Goal: Information Seeking & Learning: Learn about a topic

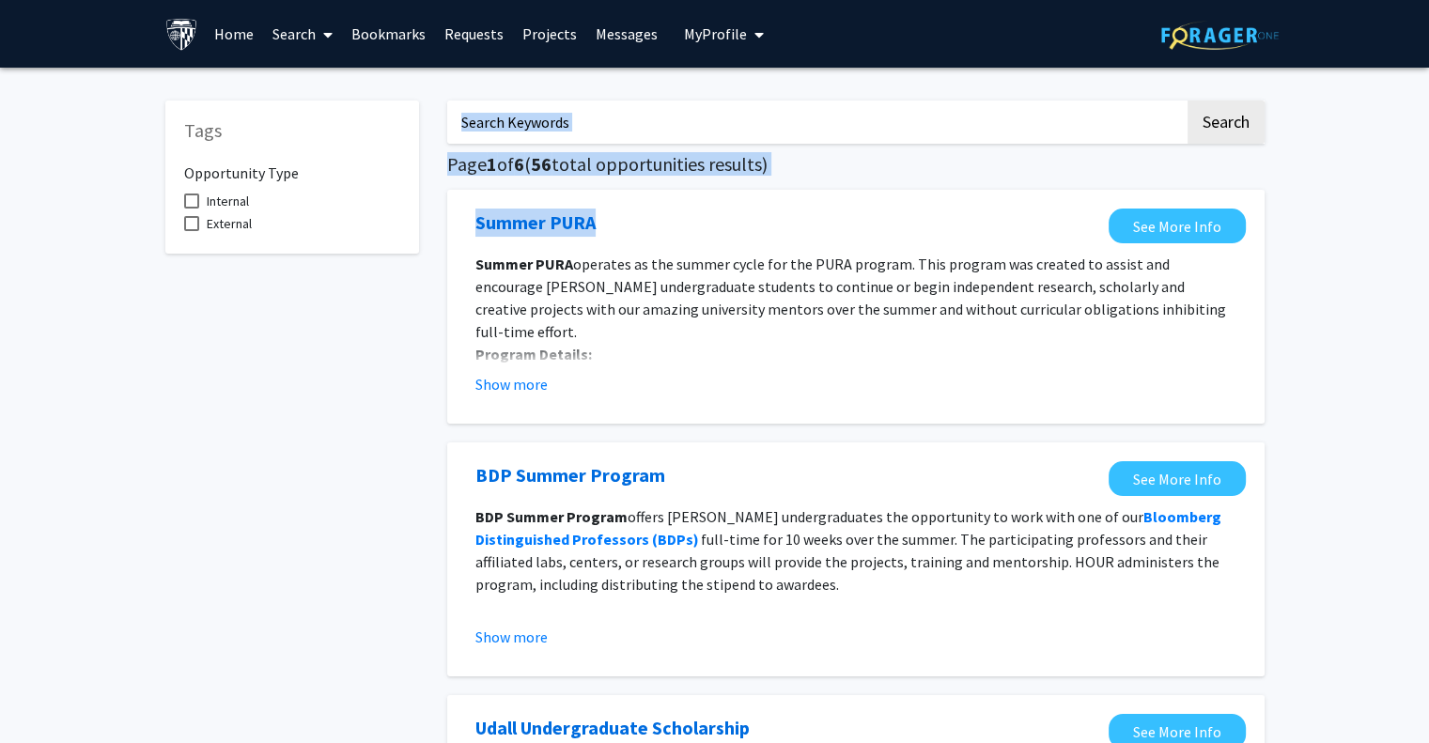
drag, startPoint x: 723, startPoint y: 195, endPoint x: 674, endPoint y: 123, distance: 87.3
click at [674, 123] on input "Search Keywords" at bounding box center [815, 122] width 737 height 43
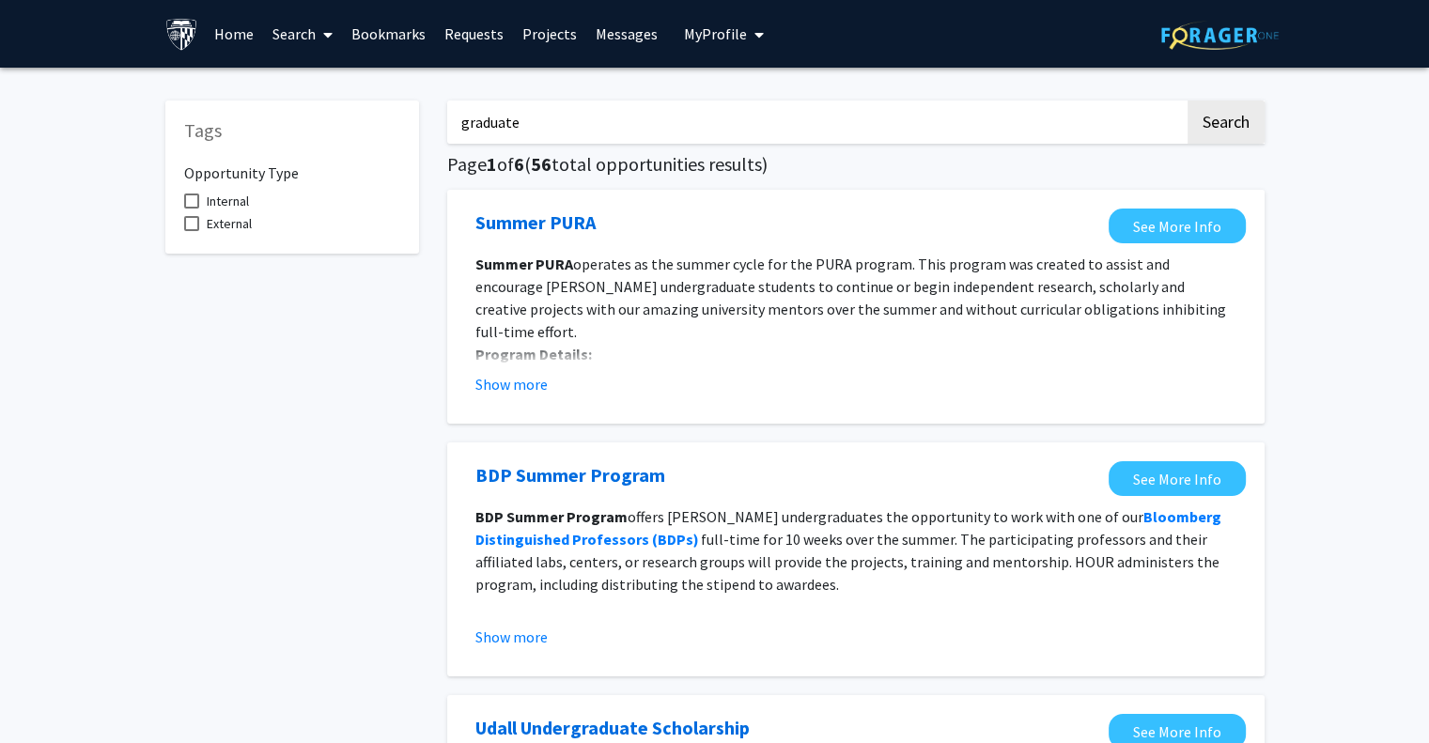
click at [1187, 101] on button "Search" at bounding box center [1225, 122] width 77 height 43
type input "s"
click at [1187, 101] on button "Search" at bounding box center [1225, 122] width 77 height 43
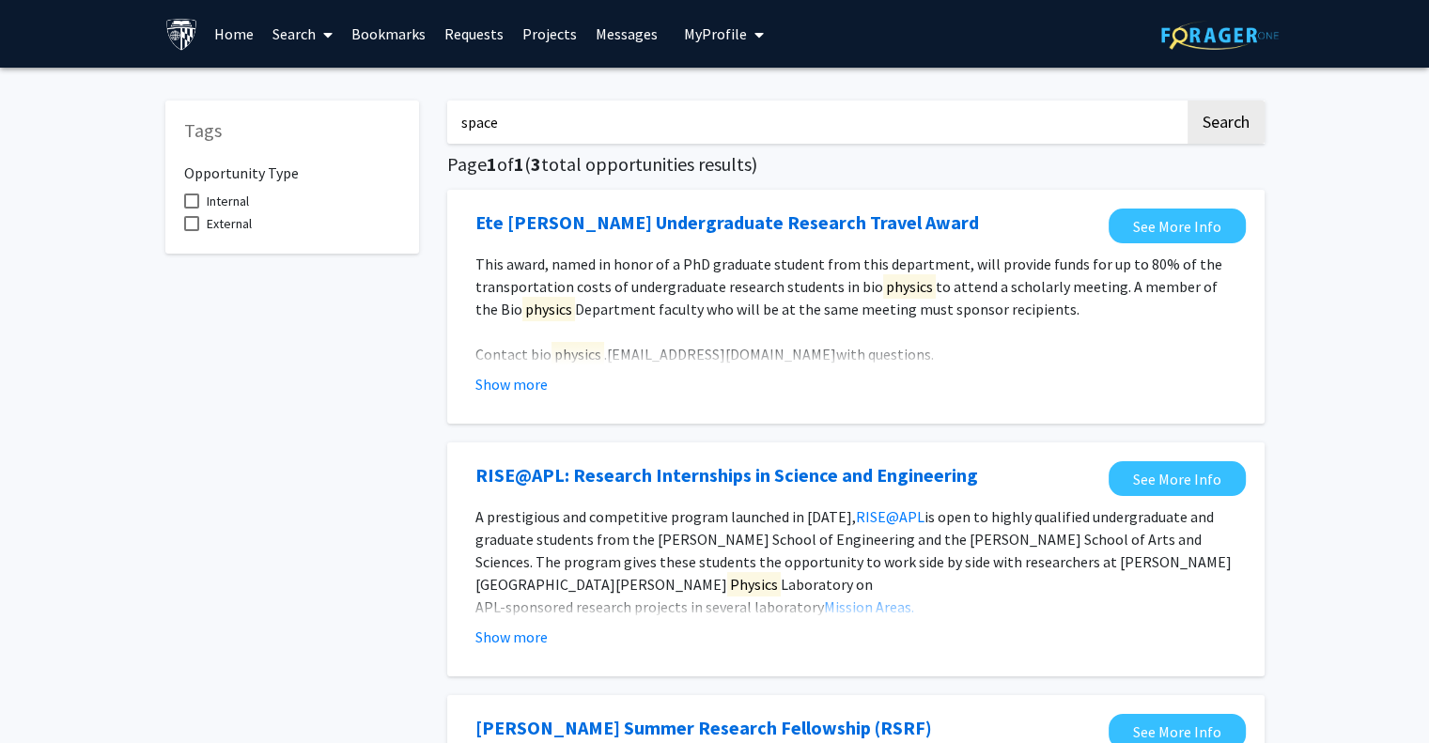
click at [1187, 101] on button "Search" at bounding box center [1225, 122] width 77 height 43
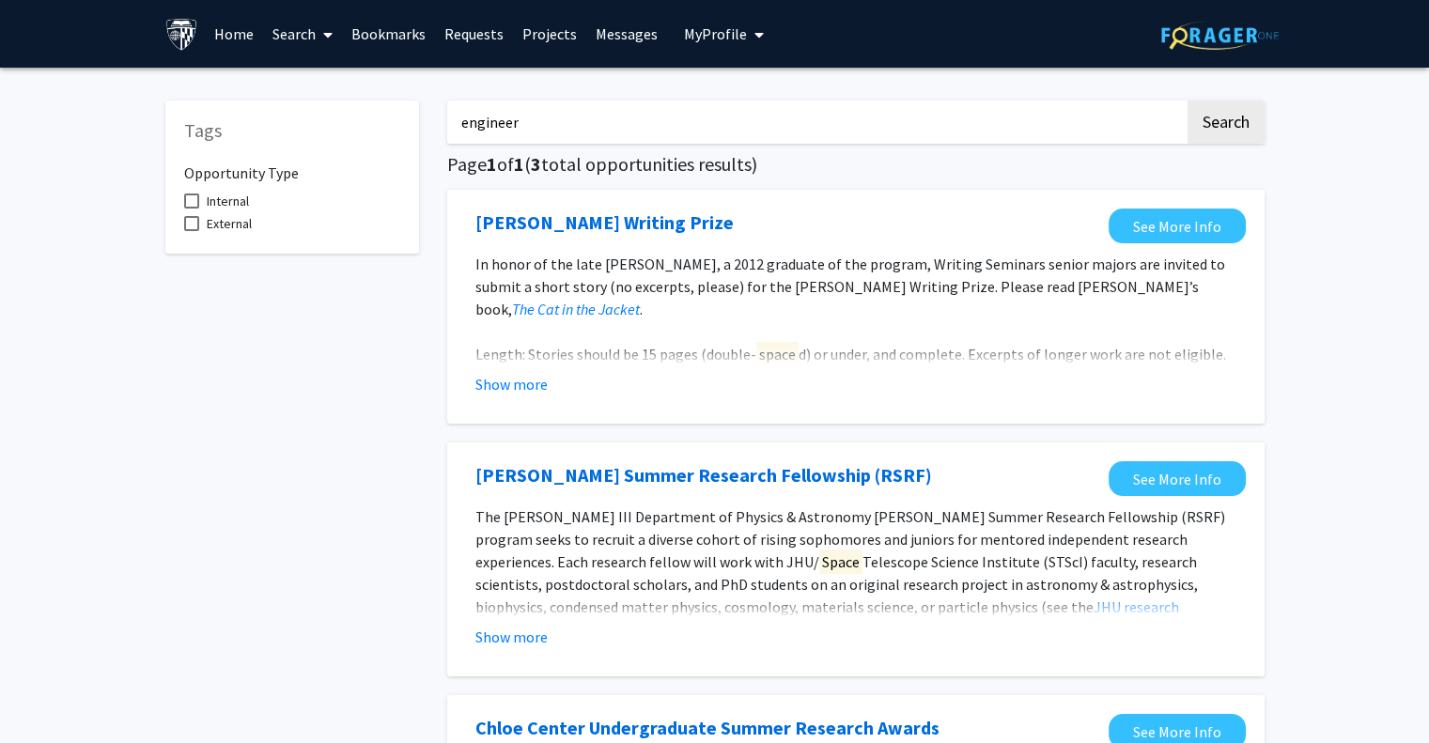
type input "engineer"
click at [1187, 101] on button "Search" at bounding box center [1225, 122] width 77 height 43
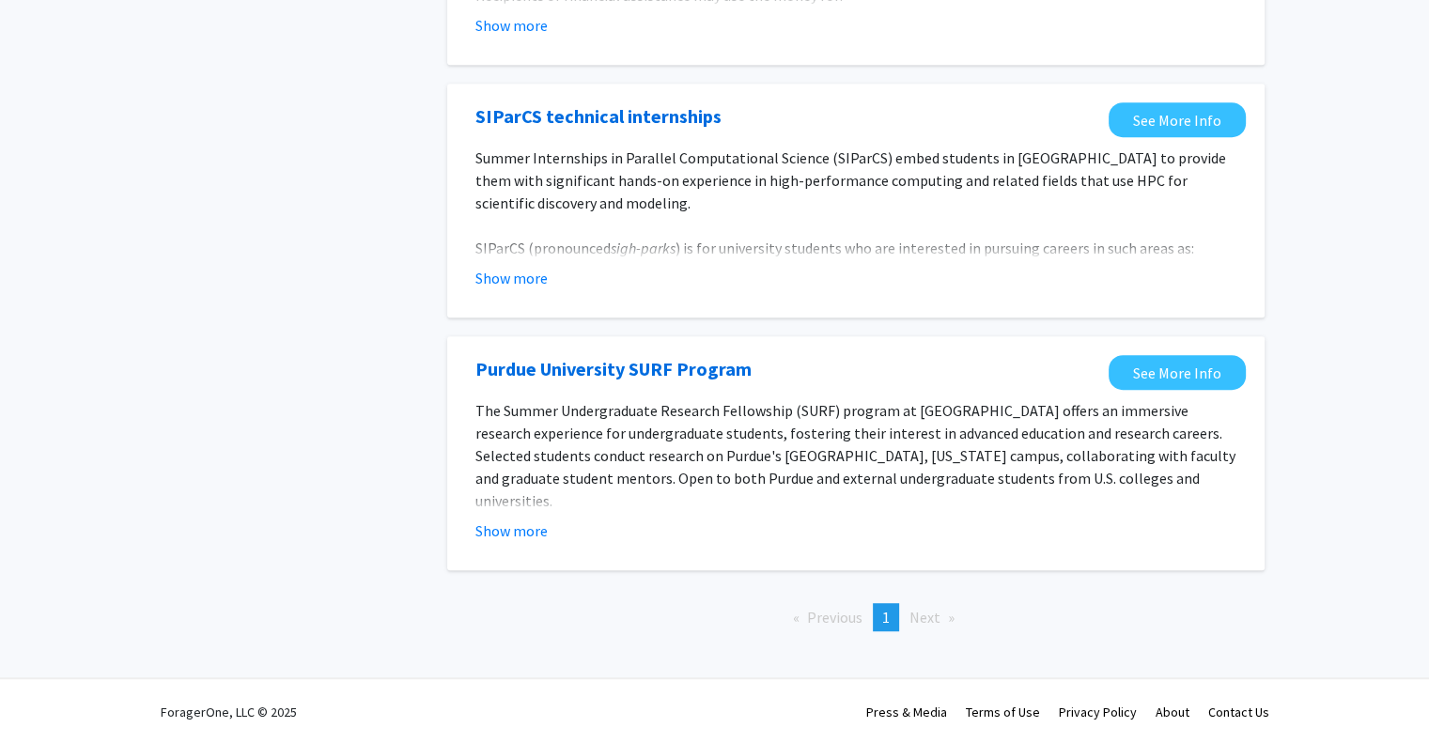
scroll to position [1118, 0]
click at [468, 457] on section "The Summer Undergraduate Research Fellowship (SURF) program at [GEOGRAPHIC_DATA…" at bounding box center [856, 469] width 780 height 143
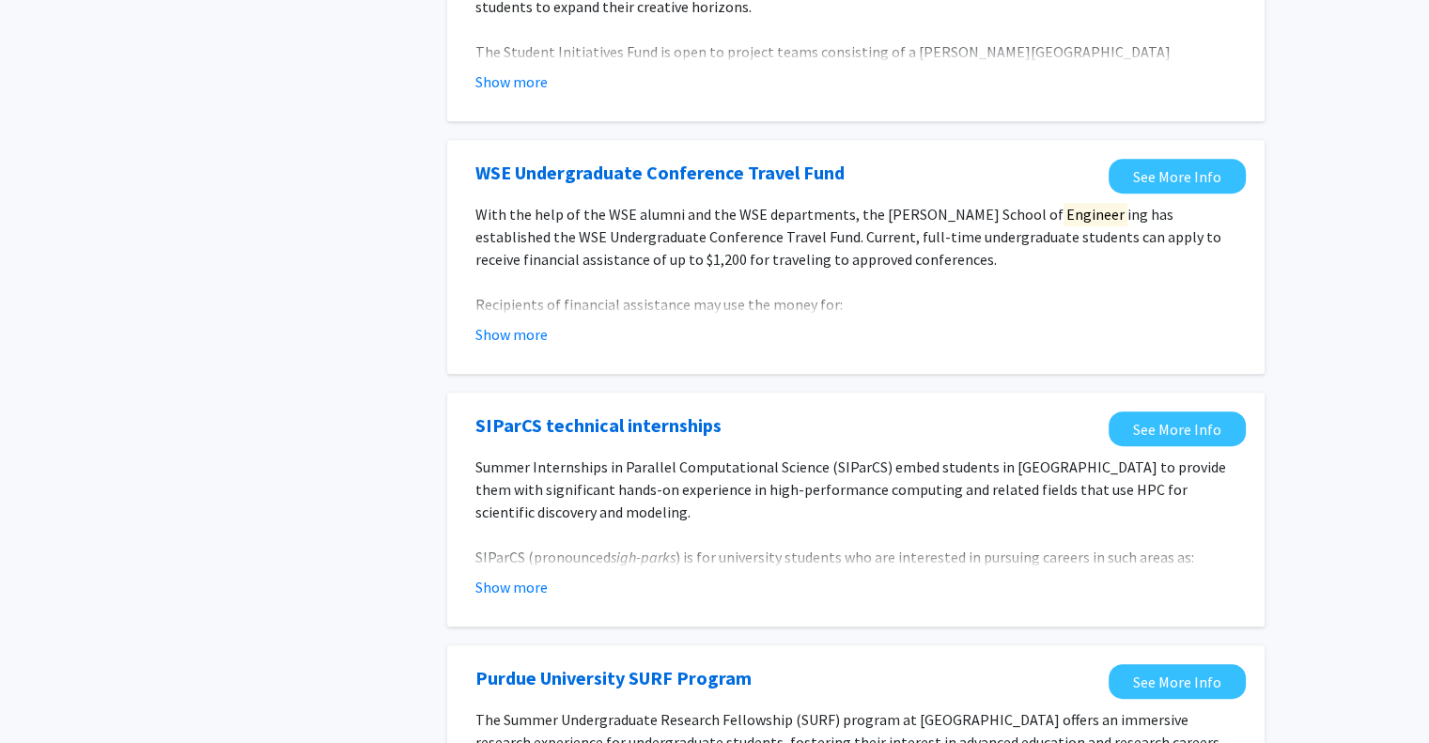
scroll to position [802, 0]
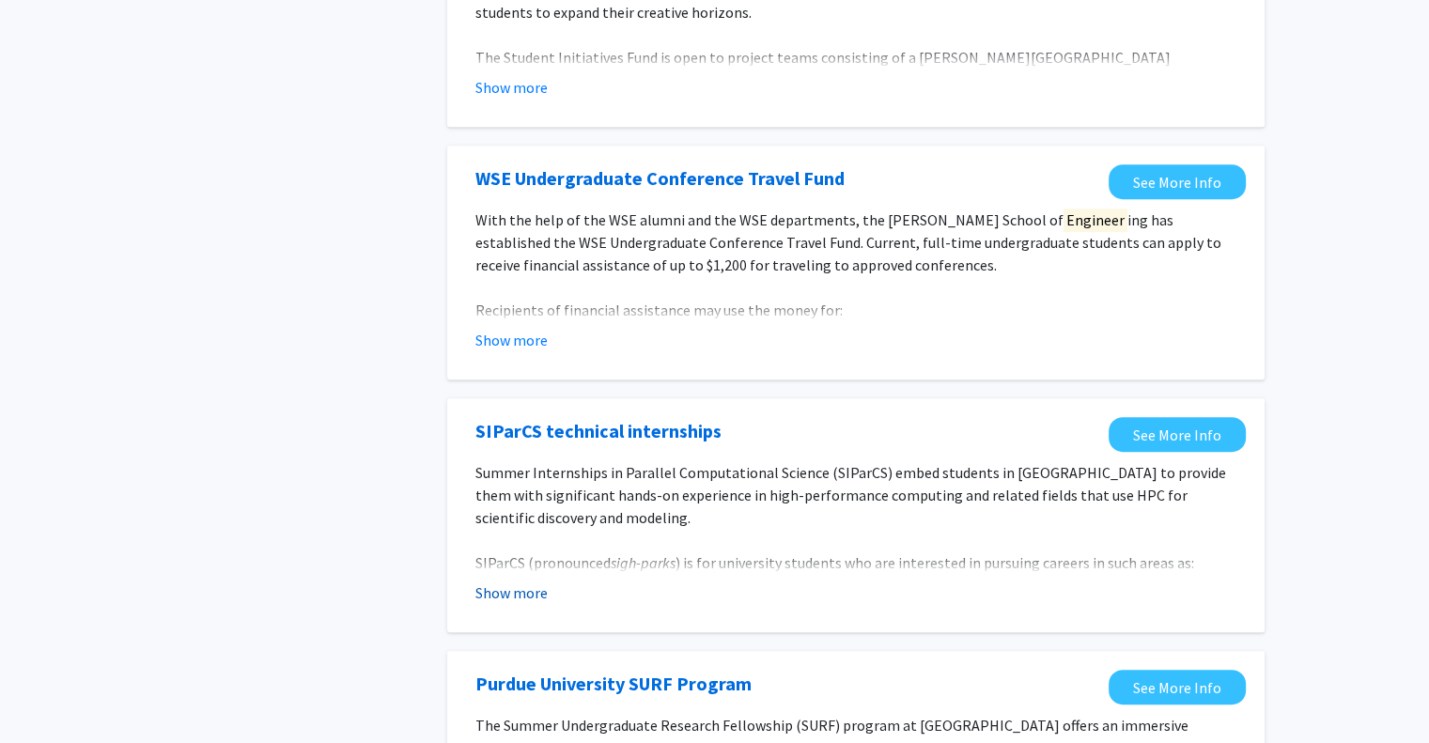
click at [510, 602] on button "Show more" at bounding box center [511, 592] width 72 height 23
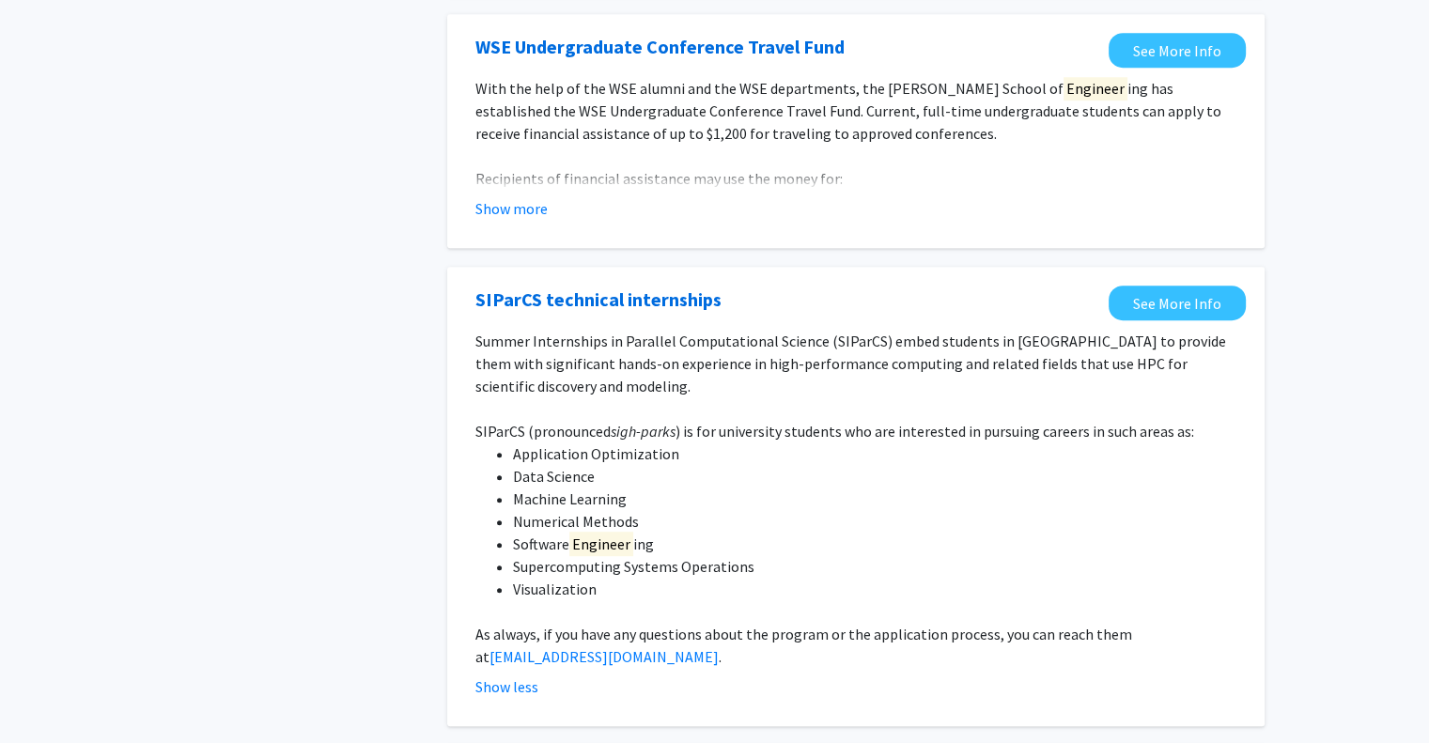
scroll to position [0, 0]
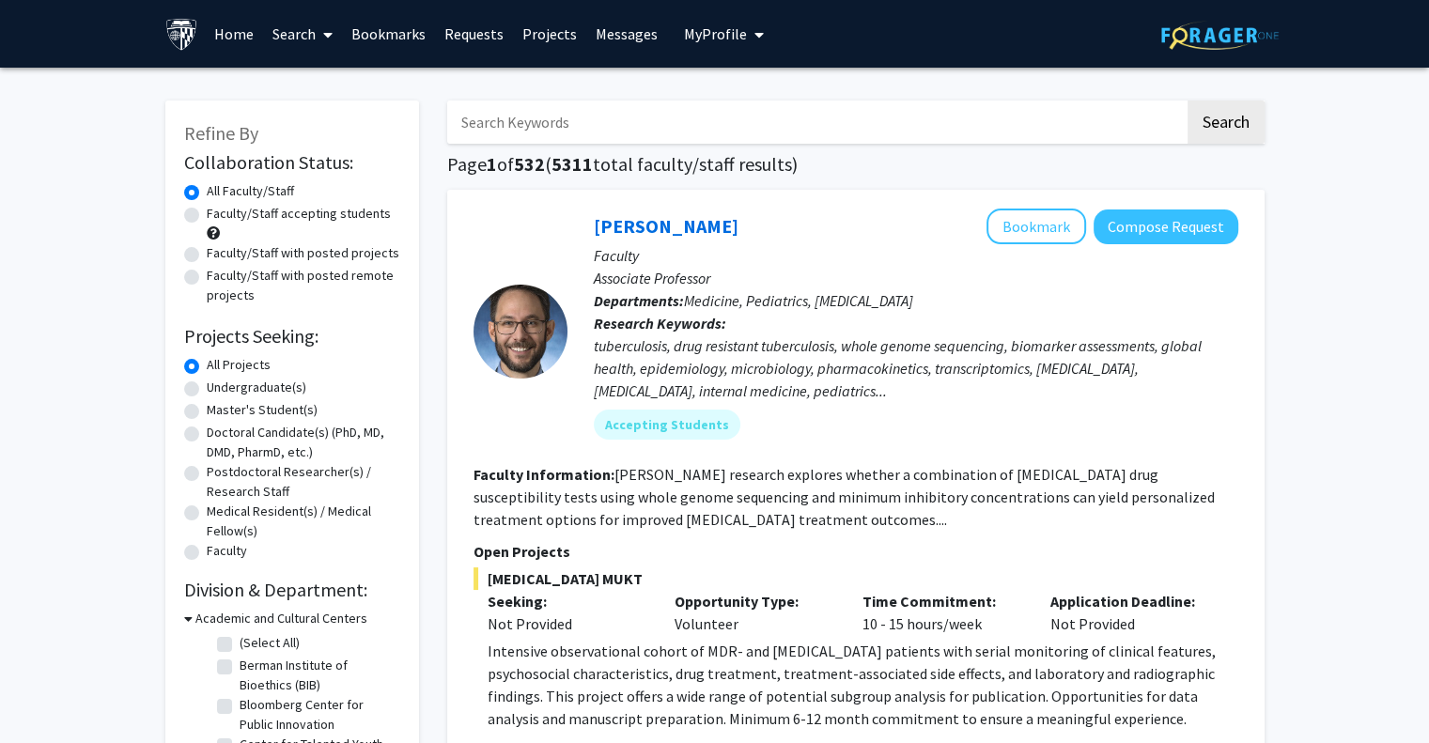
click at [249, 412] on label "Master's Student(s)" at bounding box center [262, 410] width 111 height 20
click at [219, 412] on input "Master's Student(s)" at bounding box center [213, 406] width 12 height 12
radio input "true"
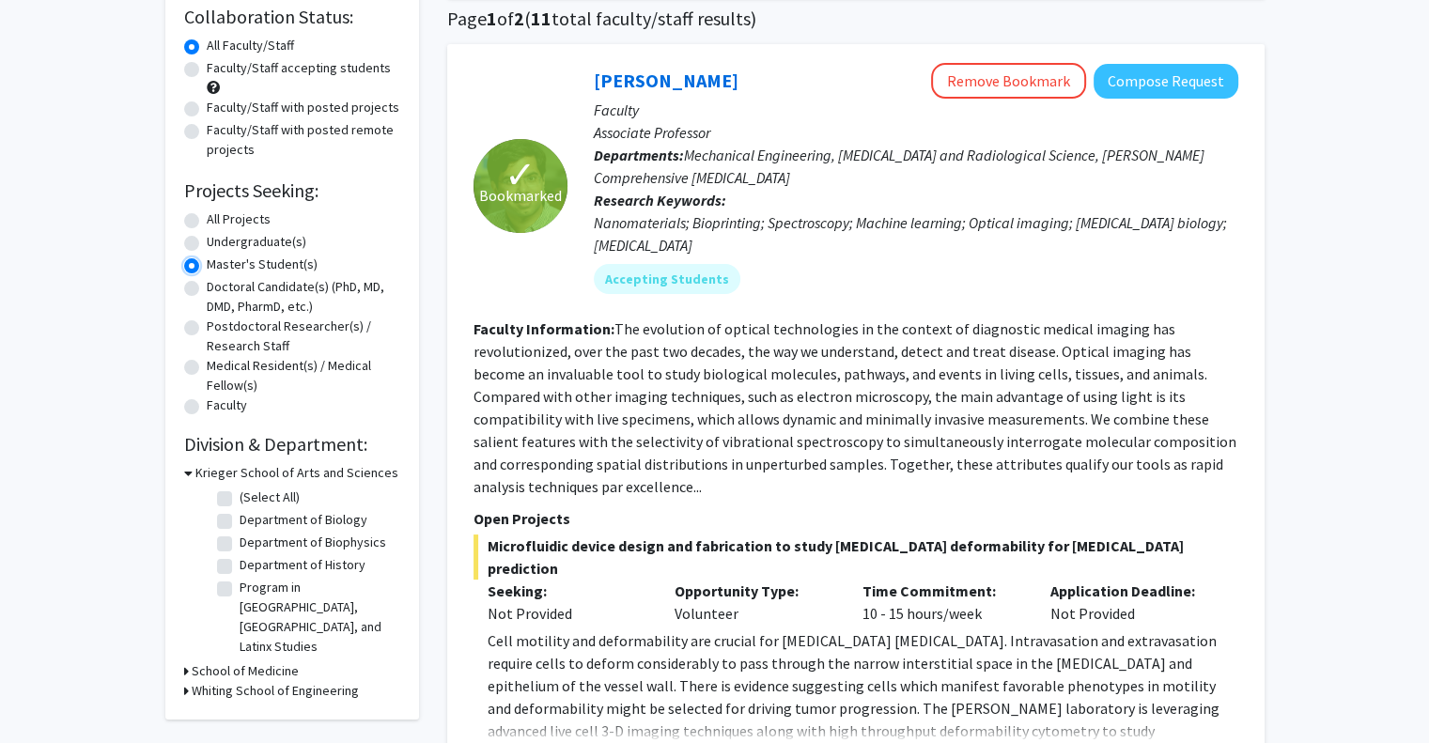
scroll to position [145, 0]
click at [190, 682] on div "Whiting School of Engineering" at bounding box center [292, 692] width 216 height 20
click at [182, 668] on div "Refine By Collaboration Status: Collaboration Status All Faculty/Staff Collabor…" at bounding box center [292, 338] width 254 height 765
click at [201, 682] on h3 "Whiting School of Engineering" at bounding box center [275, 692] width 167 height 20
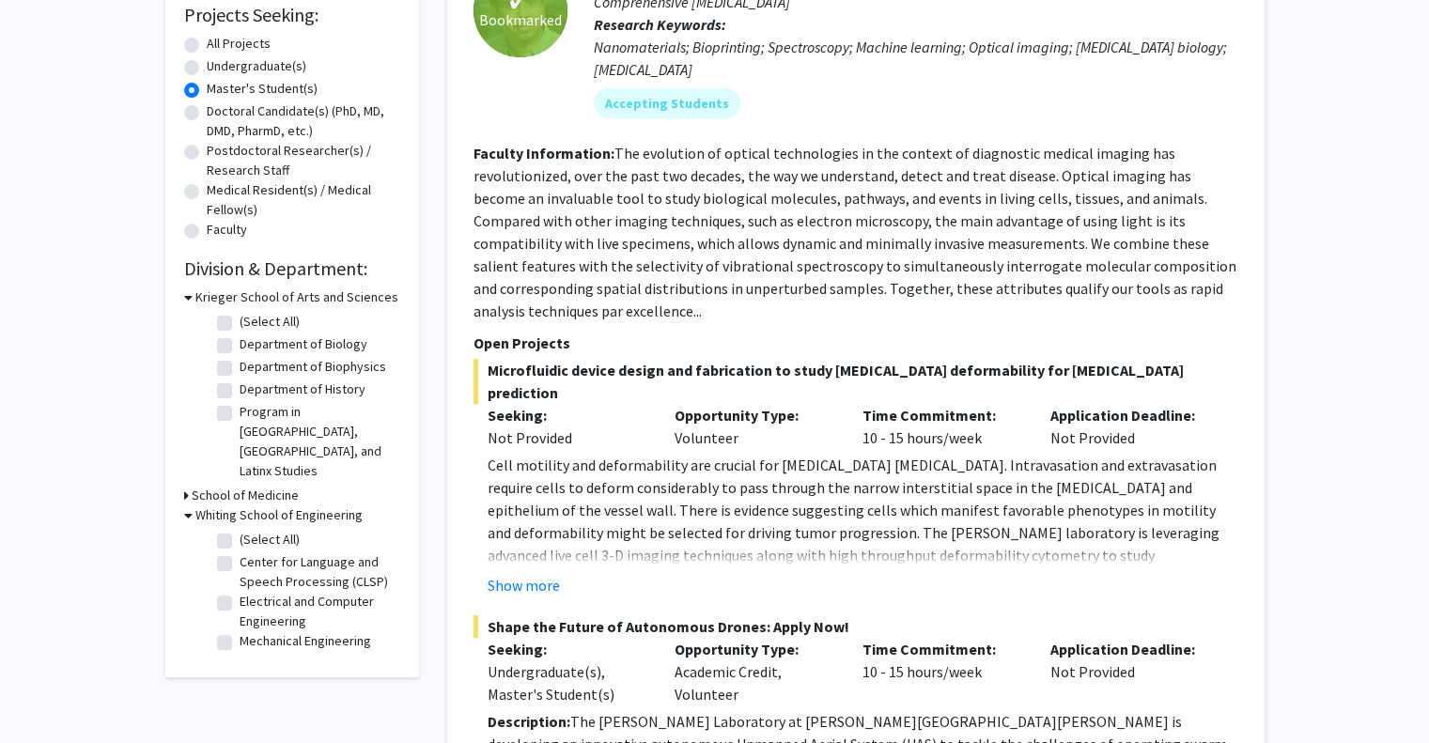
scroll to position [323, 0]
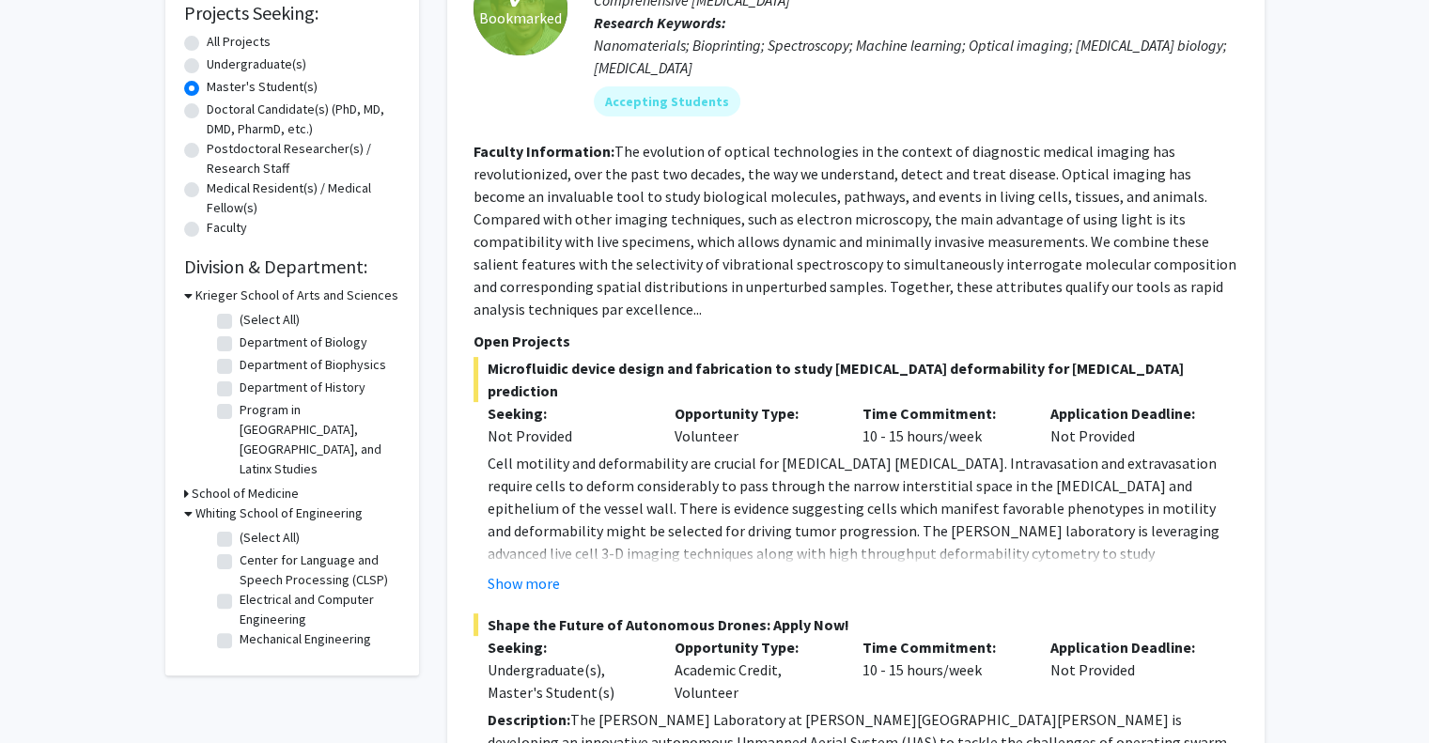
click at [240, 629] on label "Mechanical Engineering" at bounding box center [306, 639] width 132 height 20
click at [240, 629] on input "Mechanical Engineering" at bounding box center [246, 635] width 12 height 12
checkbox input "true"
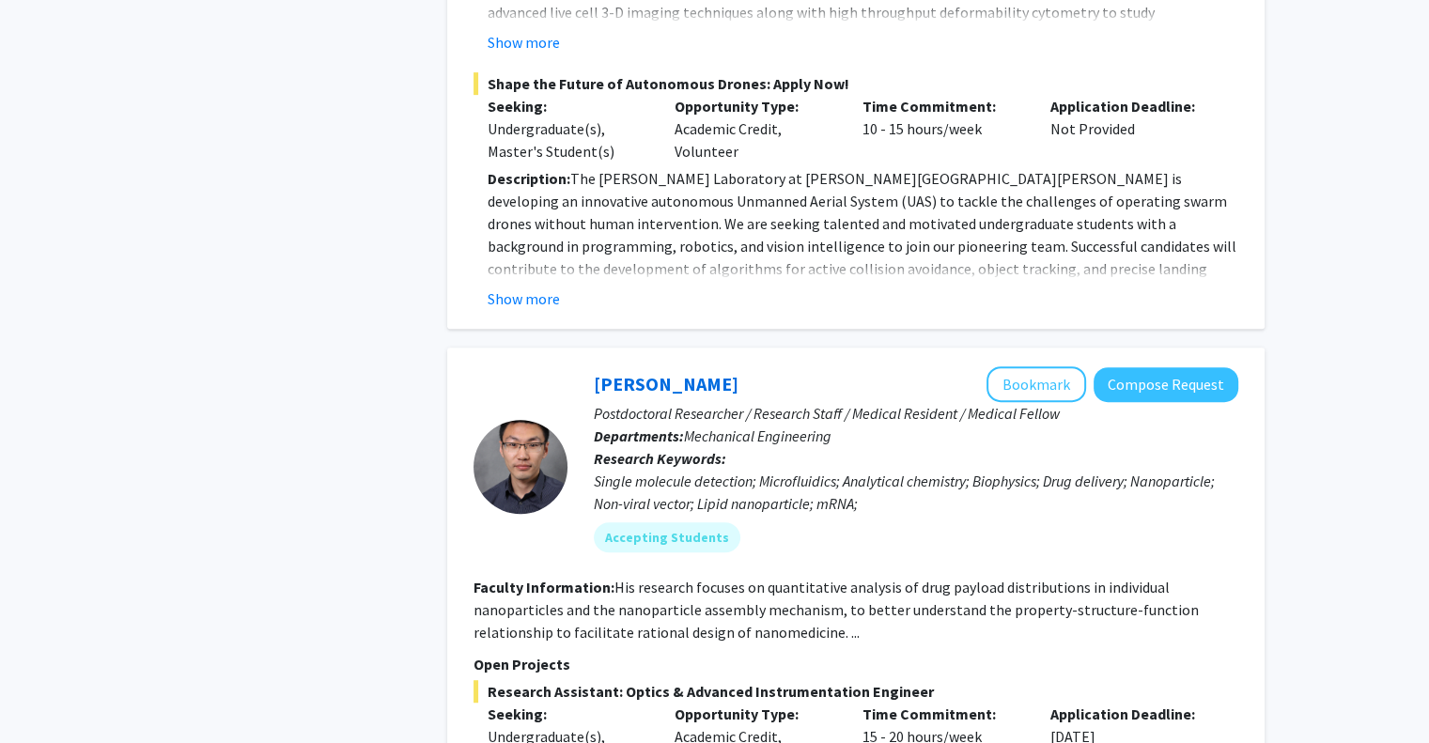
scroll to position [863, 0]
click at [551, 288] on button "Show more" at bounding box center [524, 299] width 72 height 23
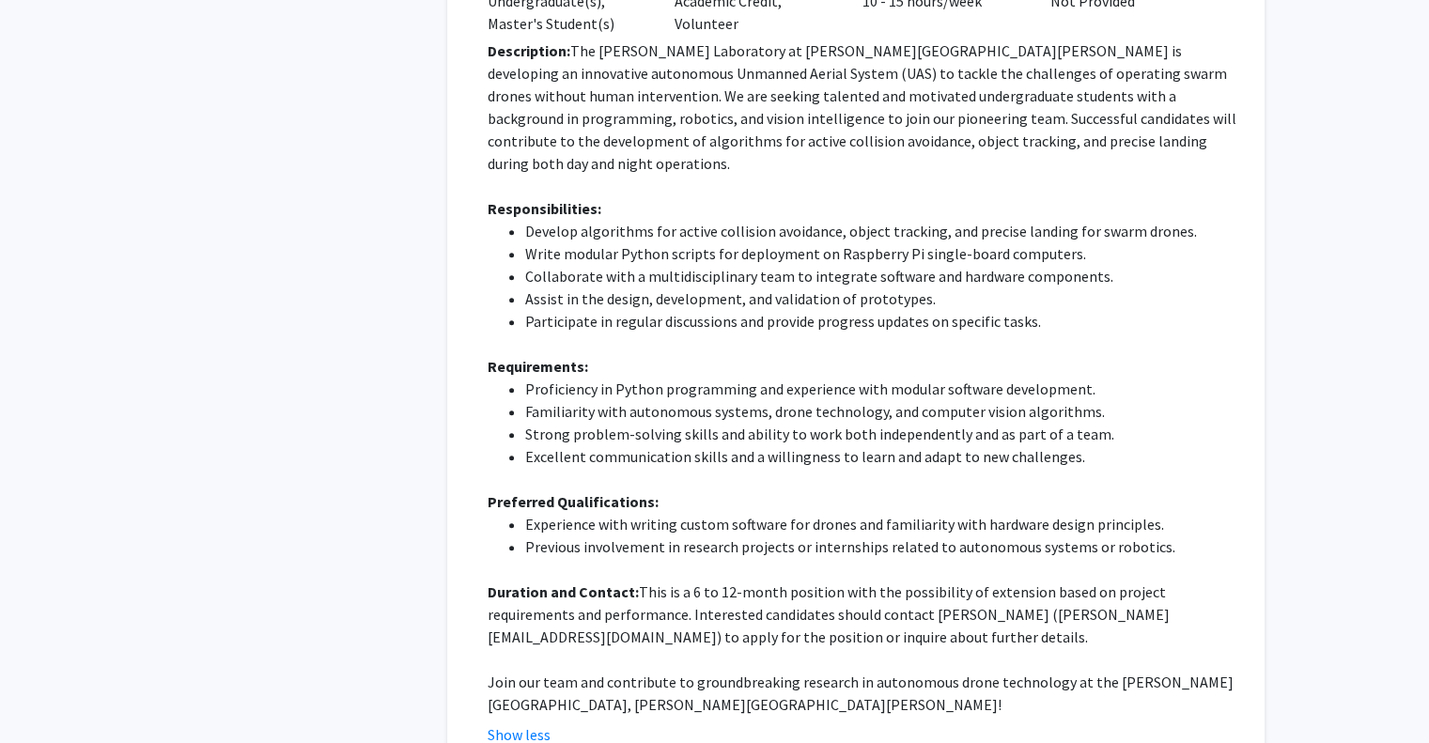
scroll to position [986, 0]
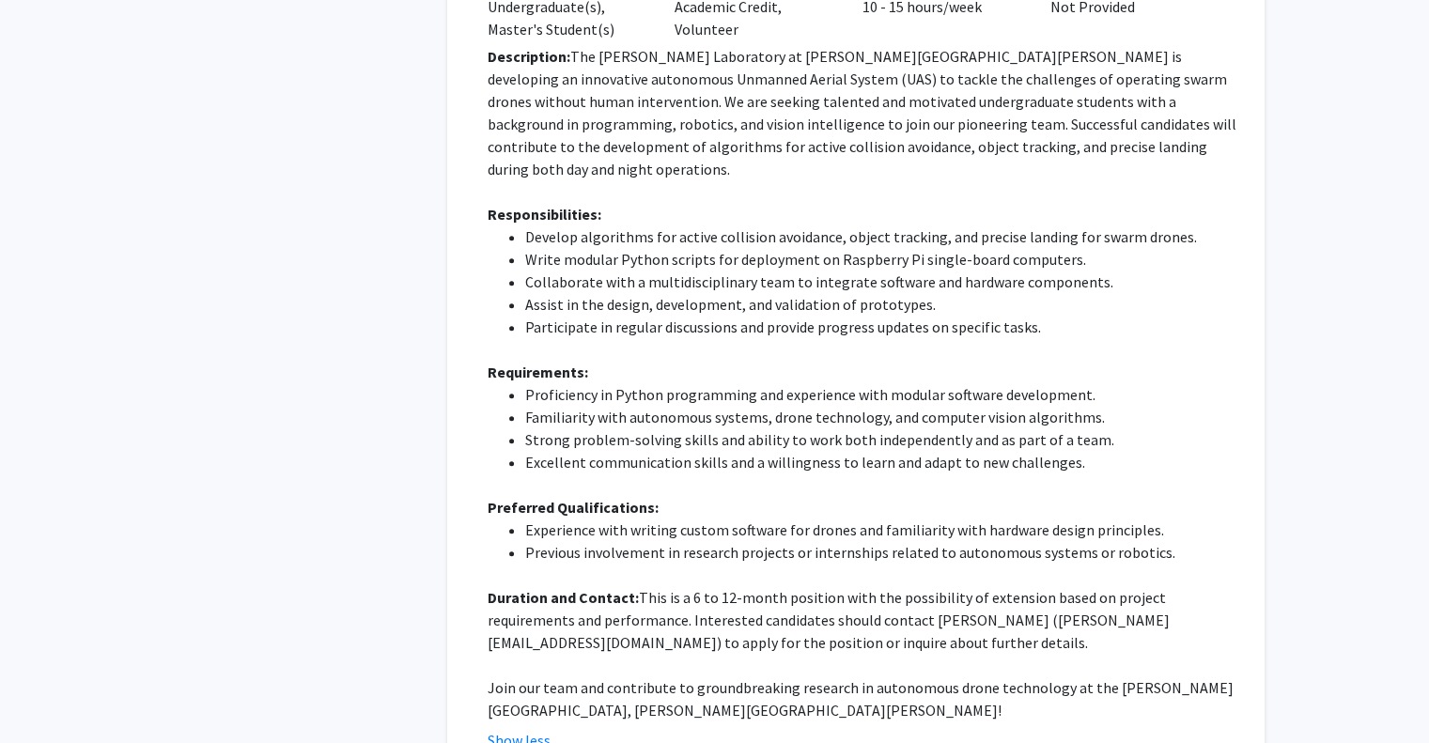
click at [680, 316] on li "Participate in regular discussions and provide progress updates on specific tas…" at bounding box center [881, 327] width 713 height 23
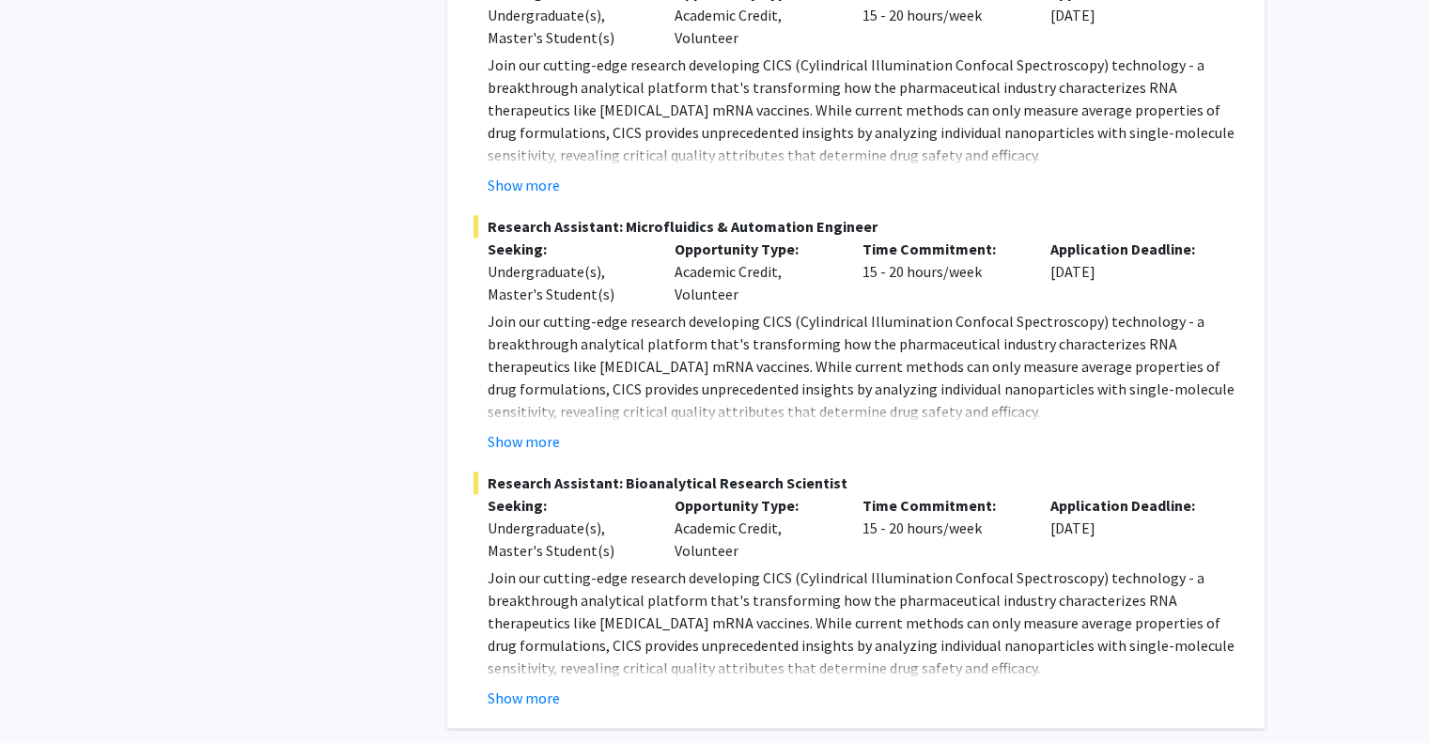
scroll to position [2149, 0]
click at [518, 430] on button "Show more" at bounding box center [524, 441] width 72 height 23
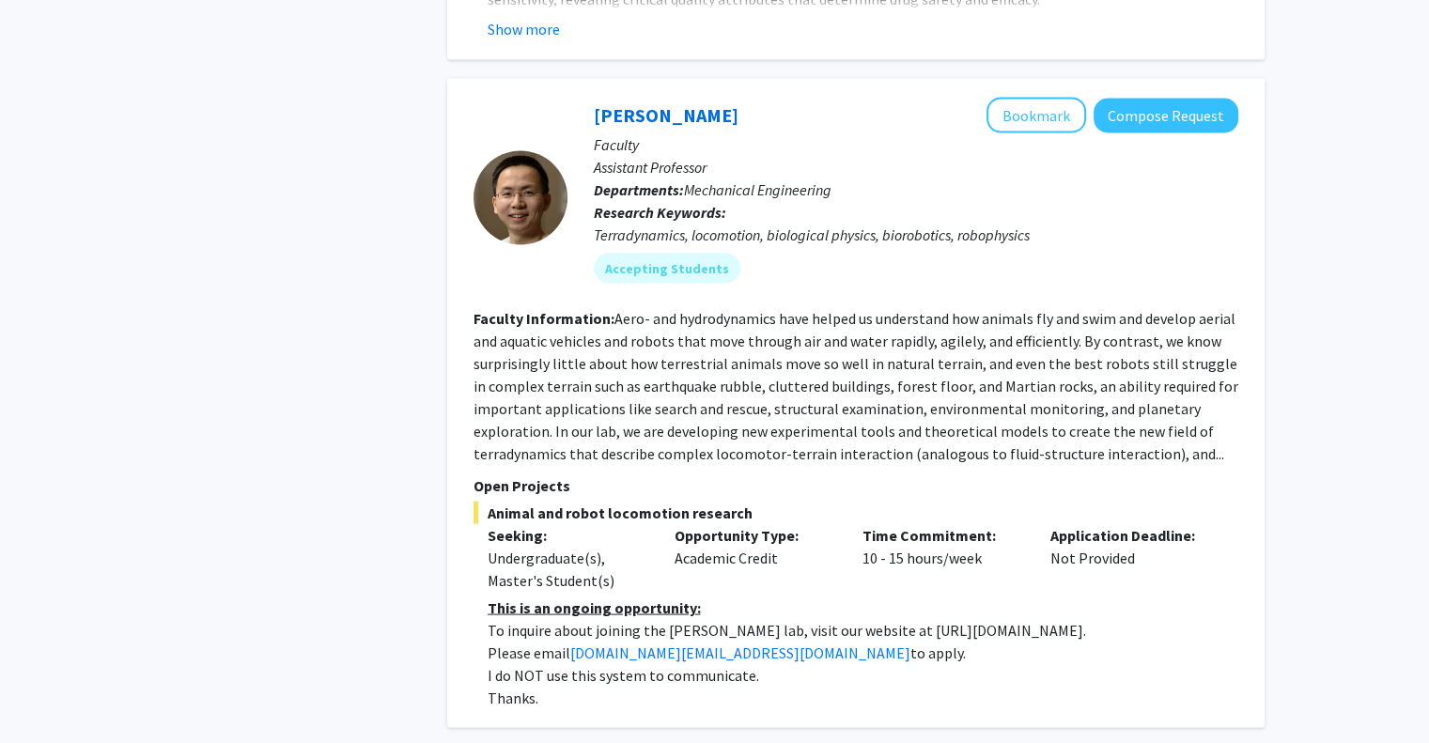
scroll to position [3496, 0]
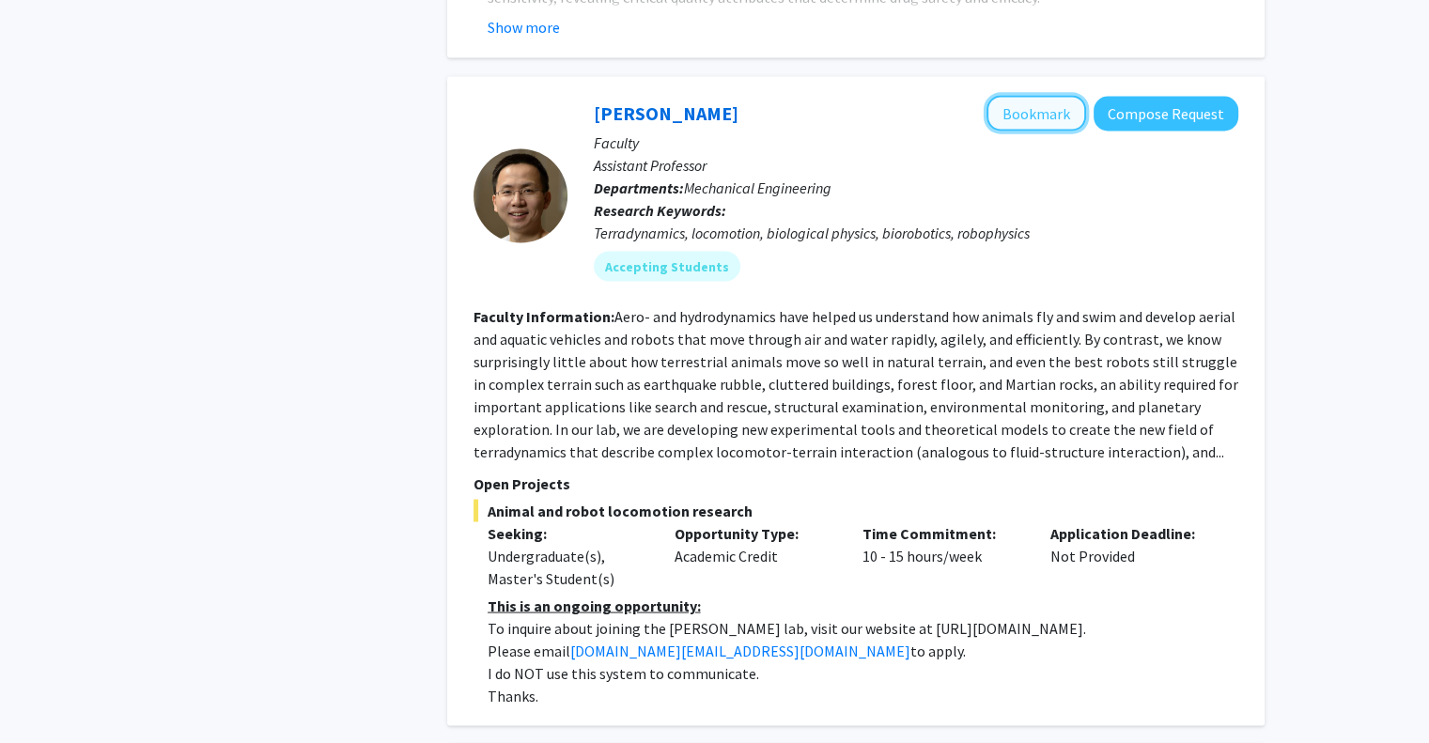
click at [1005, 95] on button "Bookmark" at bounding box center [1036, 113] width 100 height 36
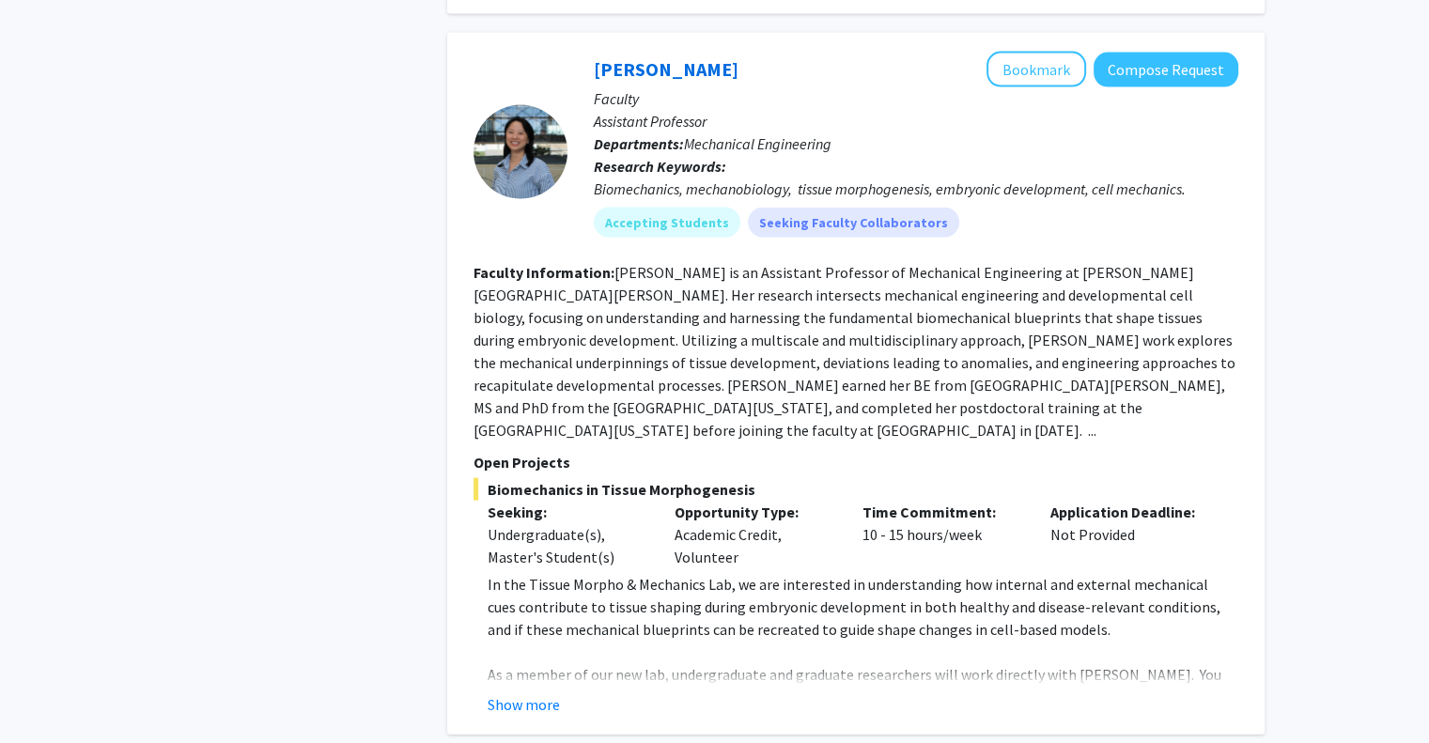
scroll to position [4144, 0]
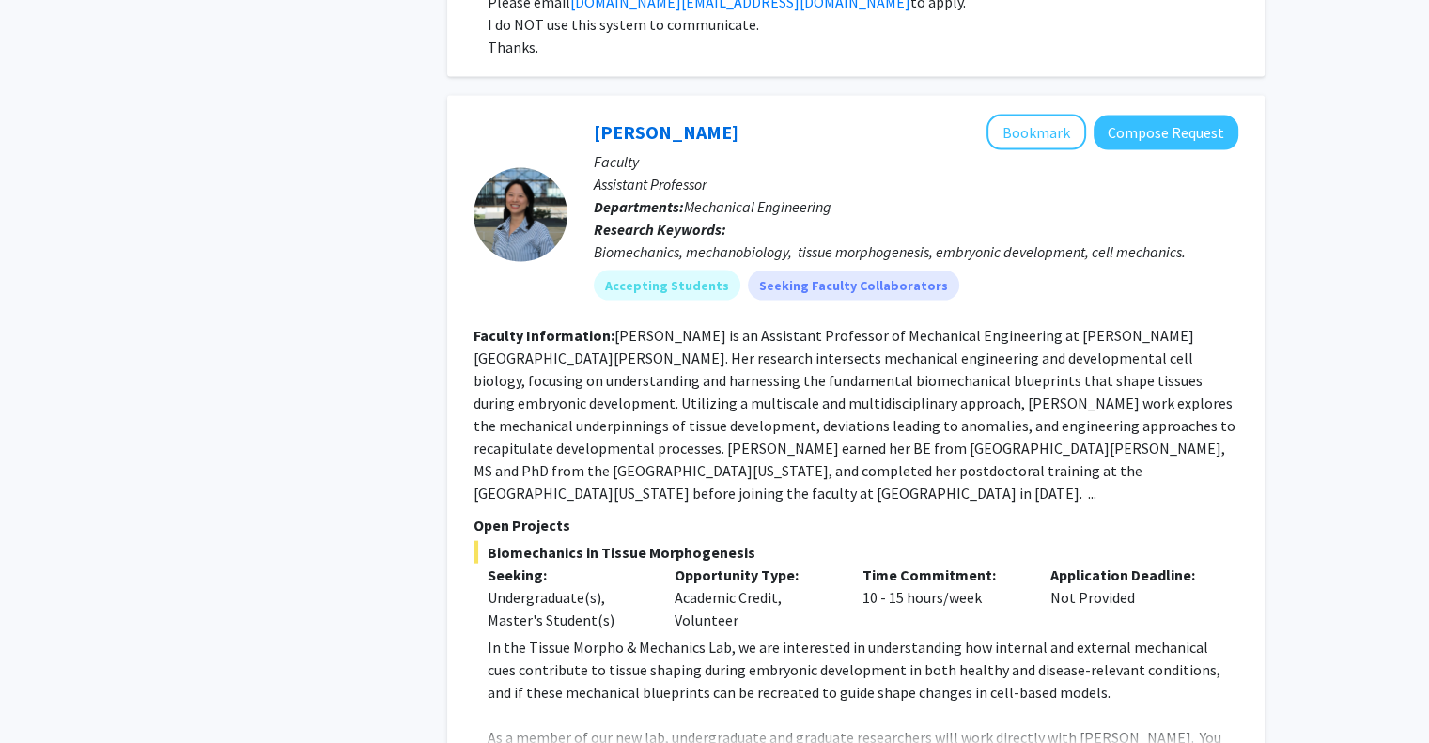
click at [897, 384] on fg-read-more "Shinuo Weng is an Assistant Professor of Mechanical Engineering at Johns Hopkin…" at bounding box center [854, 414] width 762 height 177
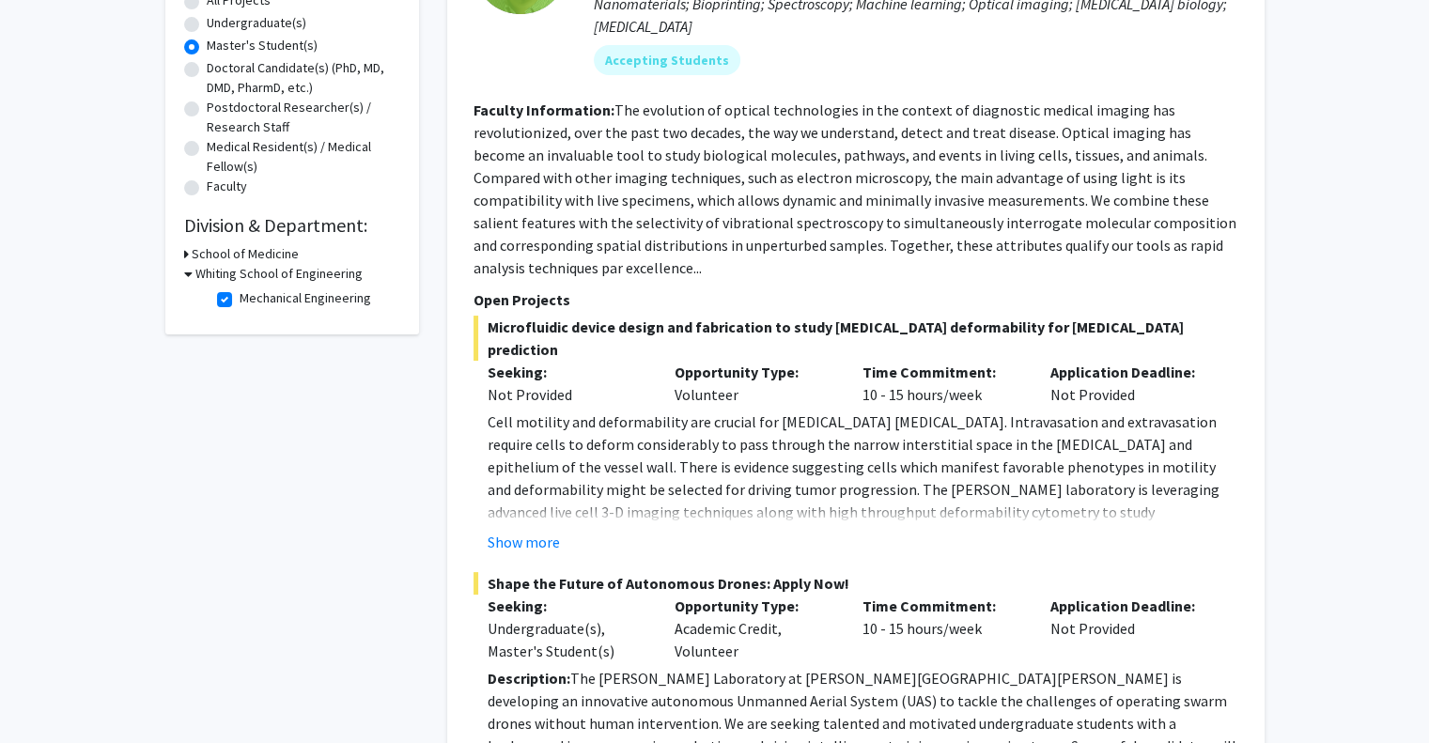
scroll to position [0, 0]
